Goal: Information Seeking & Learning: Learn about a topic

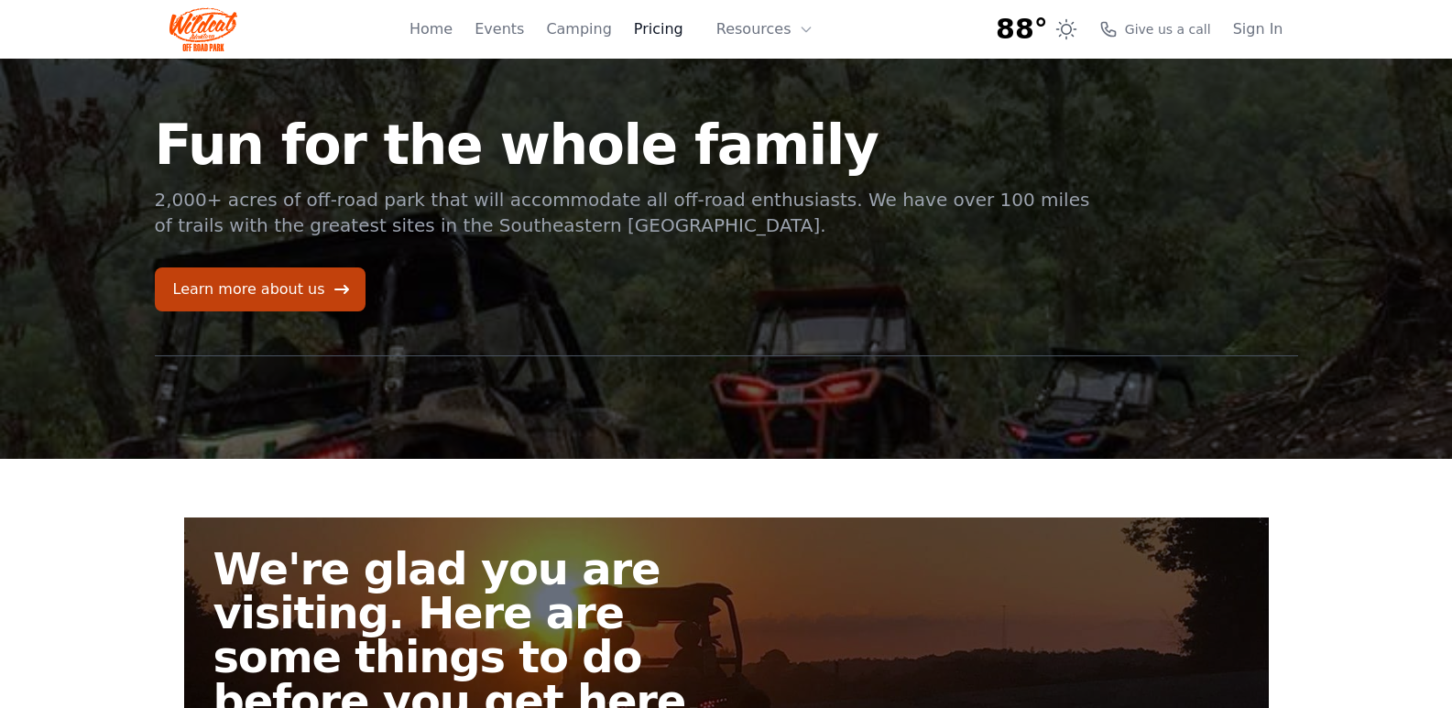
click at [676, 30] on link "Pricing" at bounding box center [658, 29] width 49 height 22
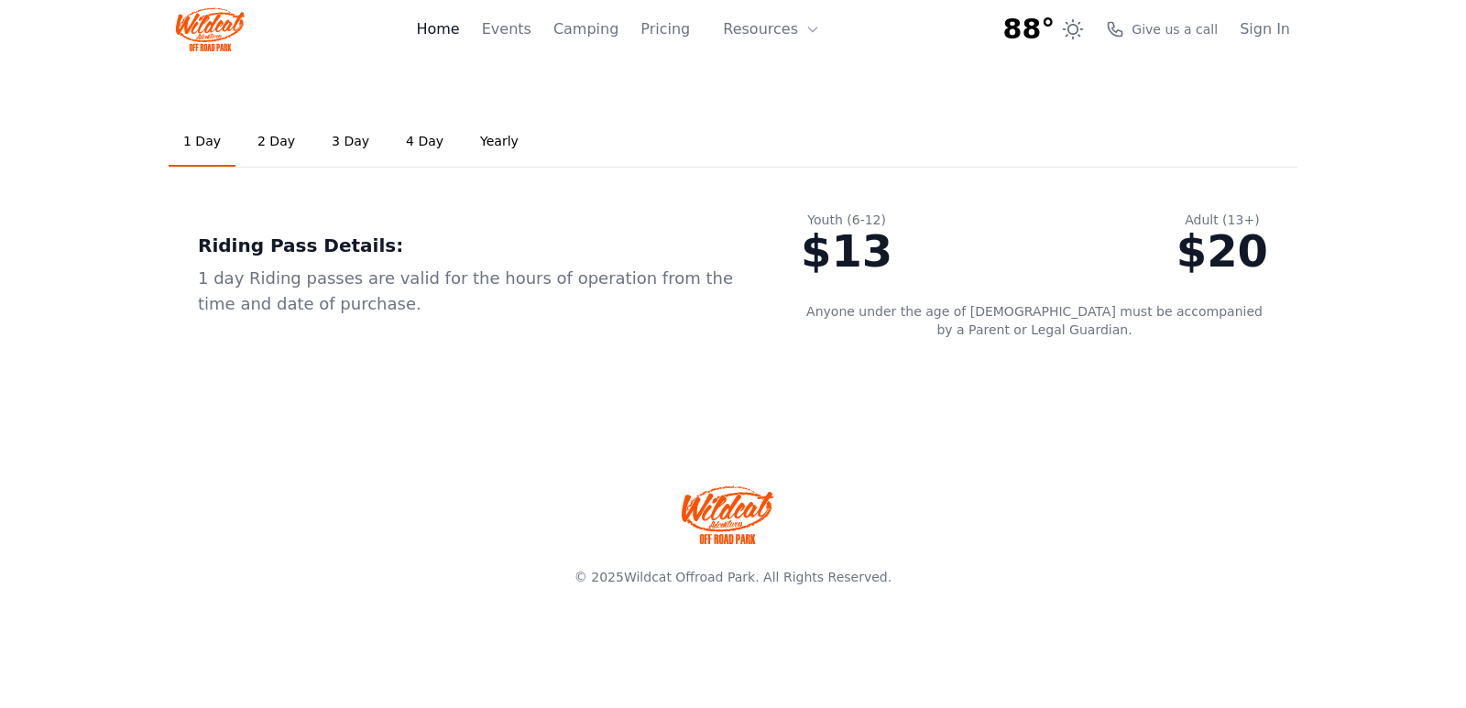
click at [459, 32] on link "Home" at bounding box center [437, 29] width 43 height 22
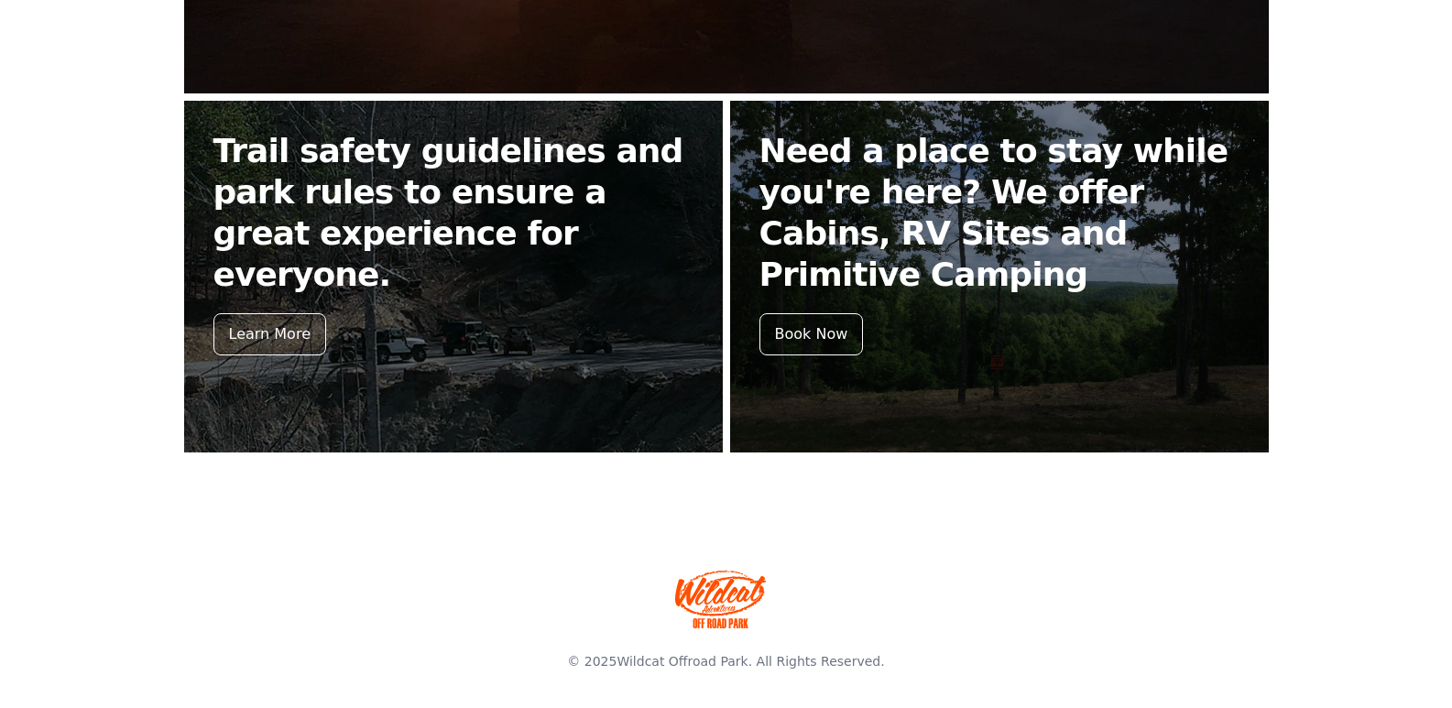
scroll to position [777, 0]
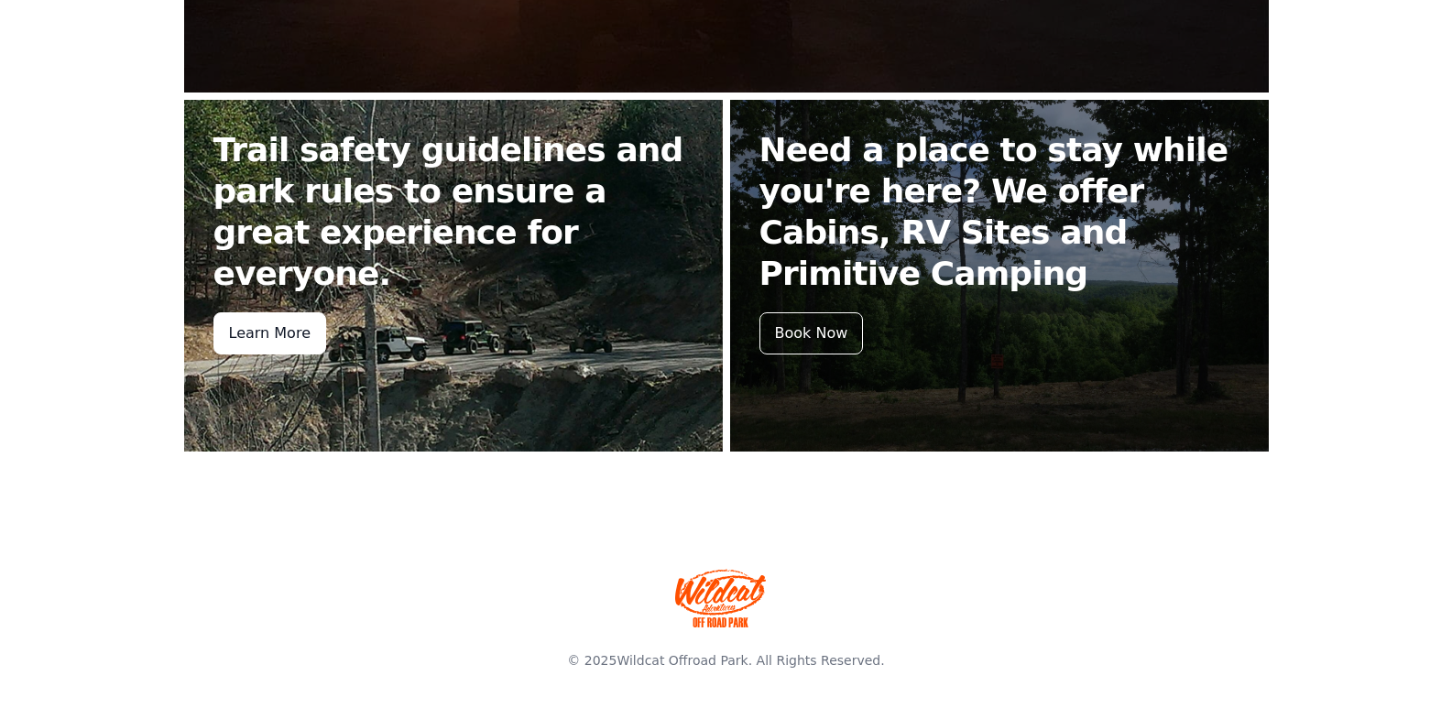
click at [291, 312] on div "Learn More" at bounding box center [269, 333] width 113 height 42
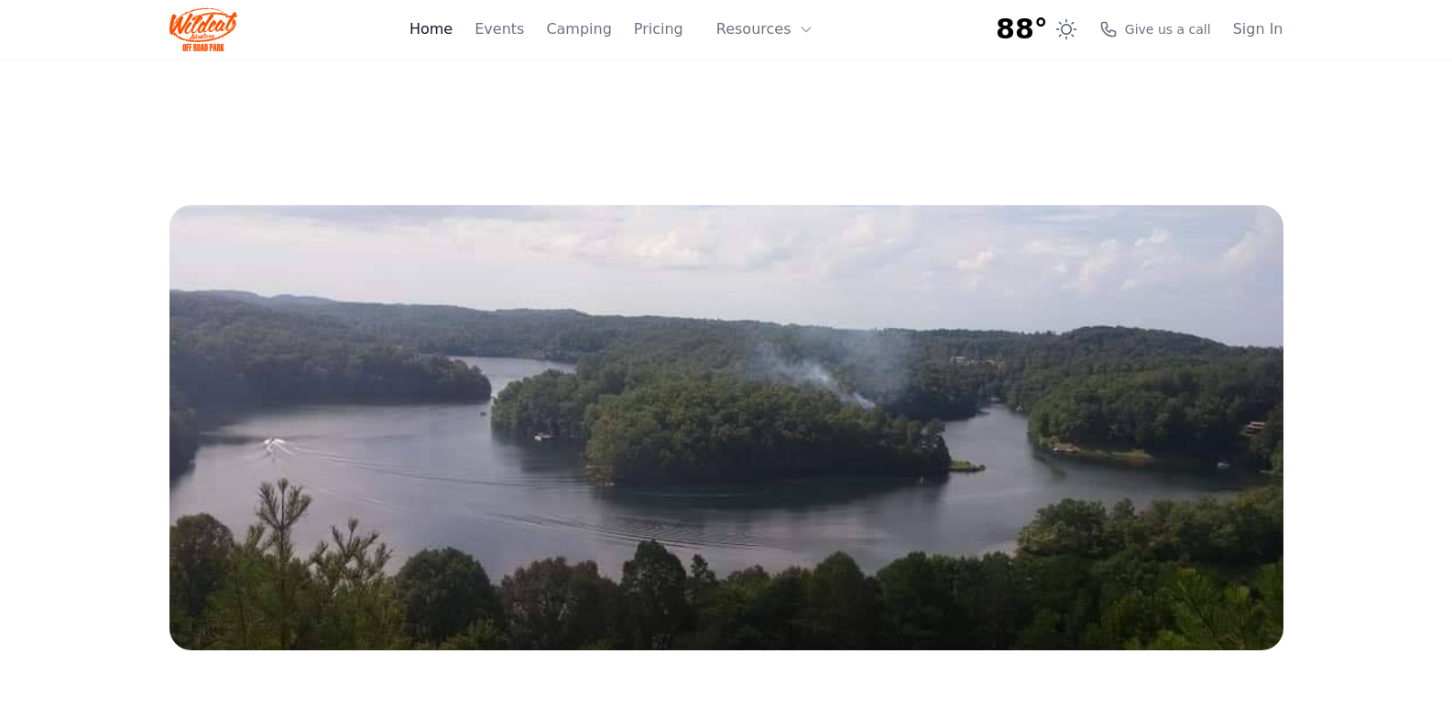
click at [452, 36] on link "Home" at bounding box center [430, 29] width 43 height 22
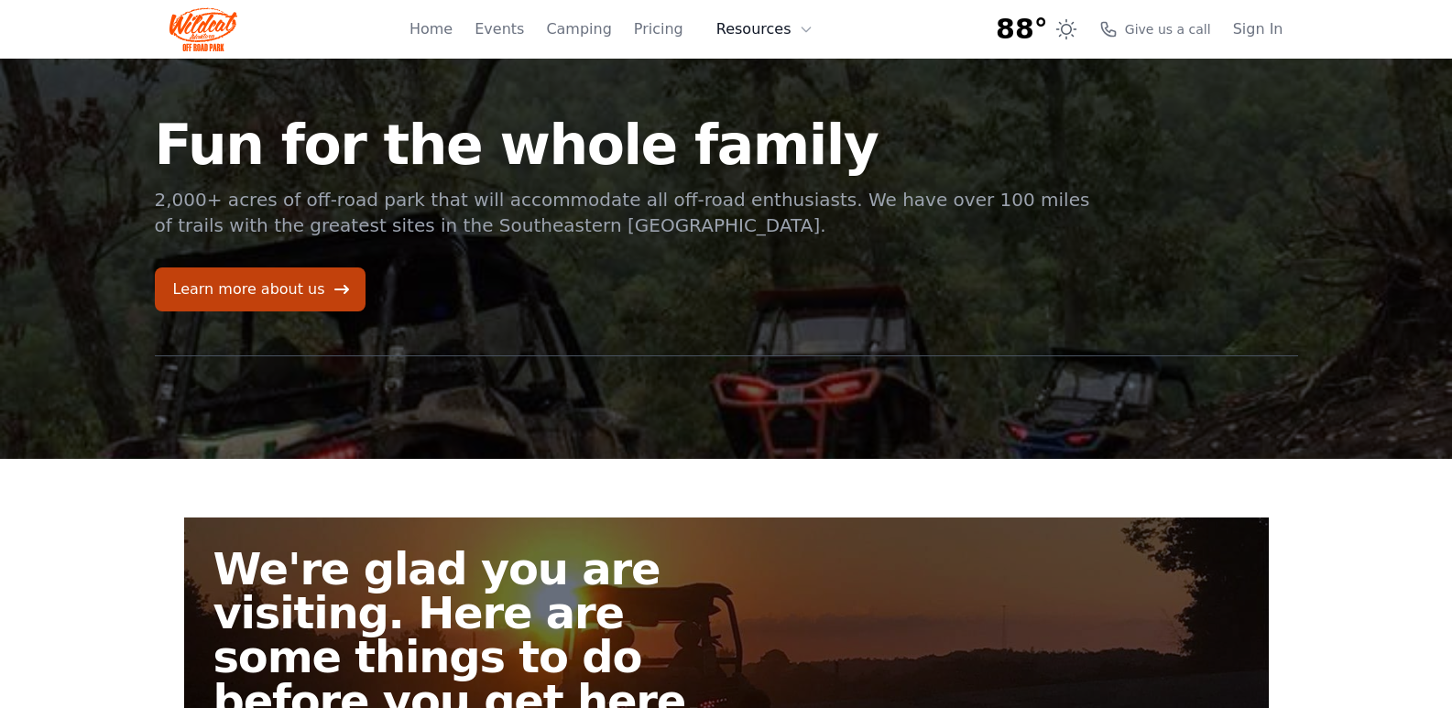
click at [799, 29] on icon at bounding box center [806, 29] width 15 height 15
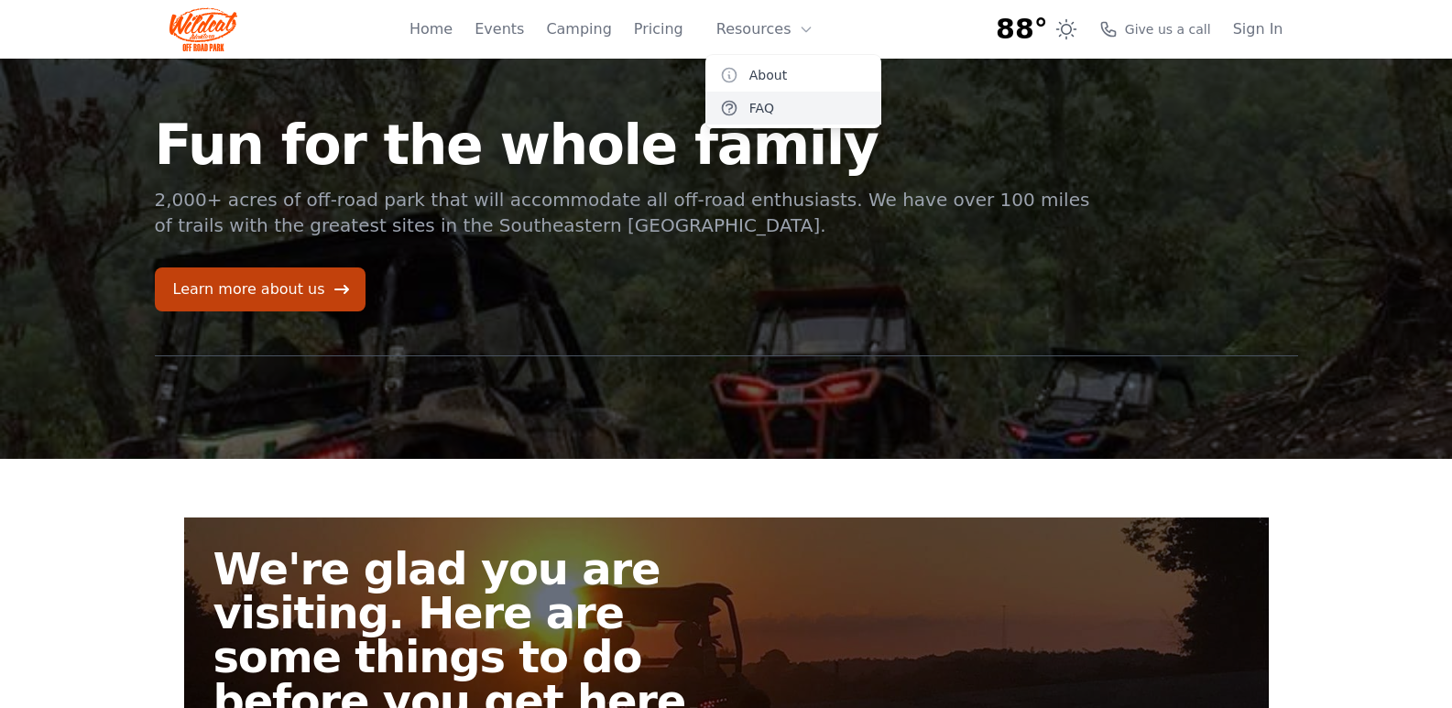
click at [767, 109] on link "FAQ" at bounding box center [793, 108] width 176 height 33
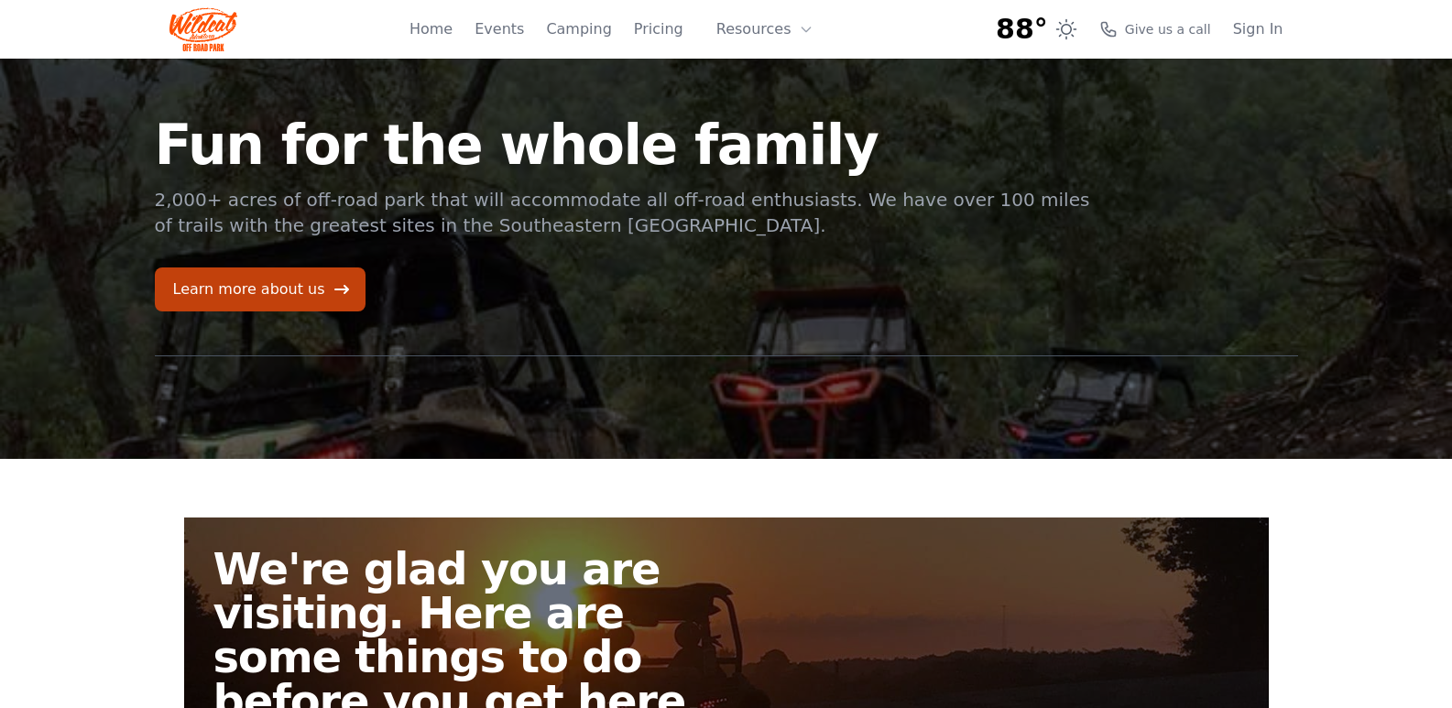
scroll to position [777, 0]
